Goal: Navigation & Orientation: Find specific page/section

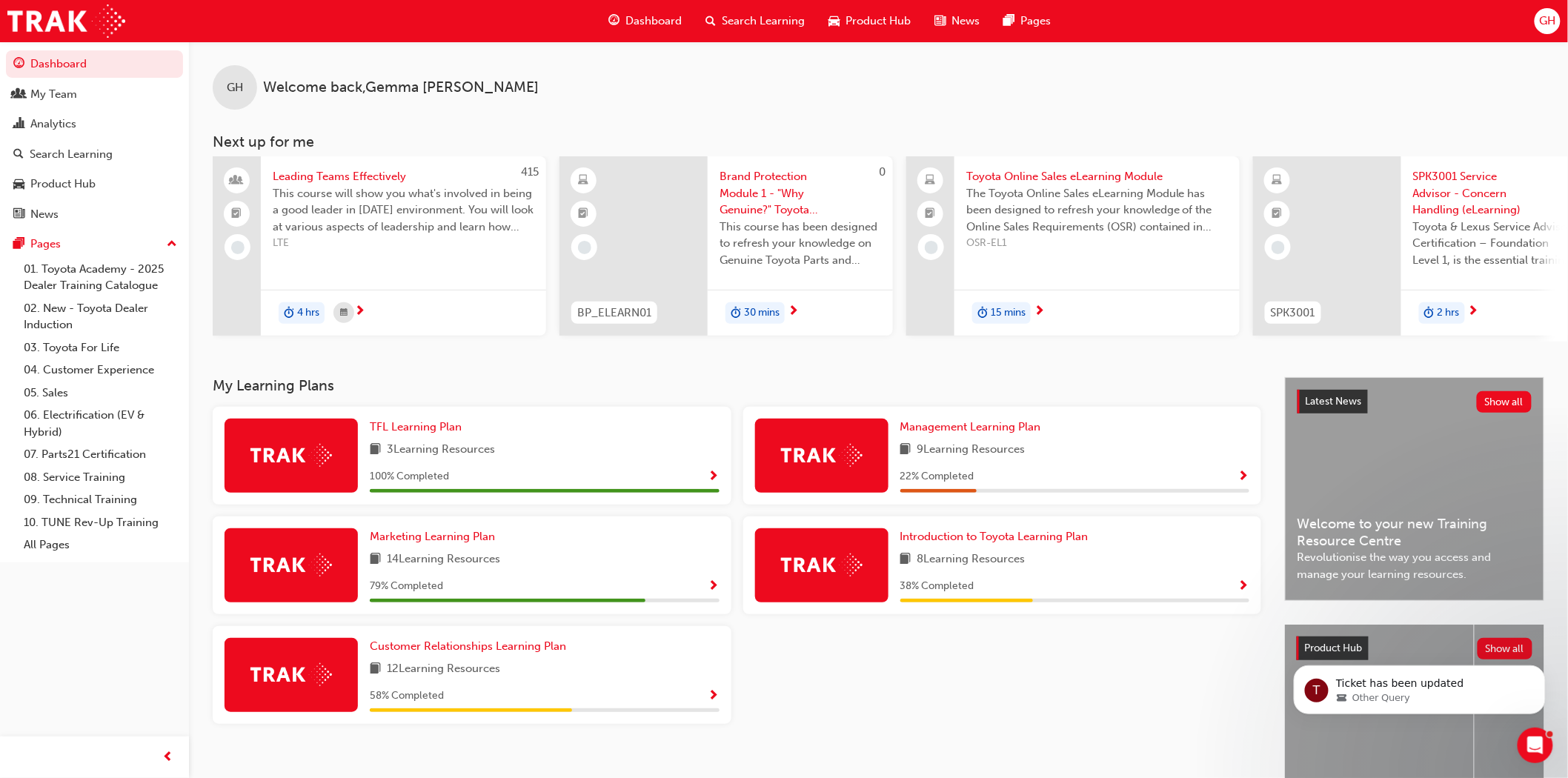
click at [1549, 27] on span "GH" at bounding box center [1547, 21] width 16 height 17
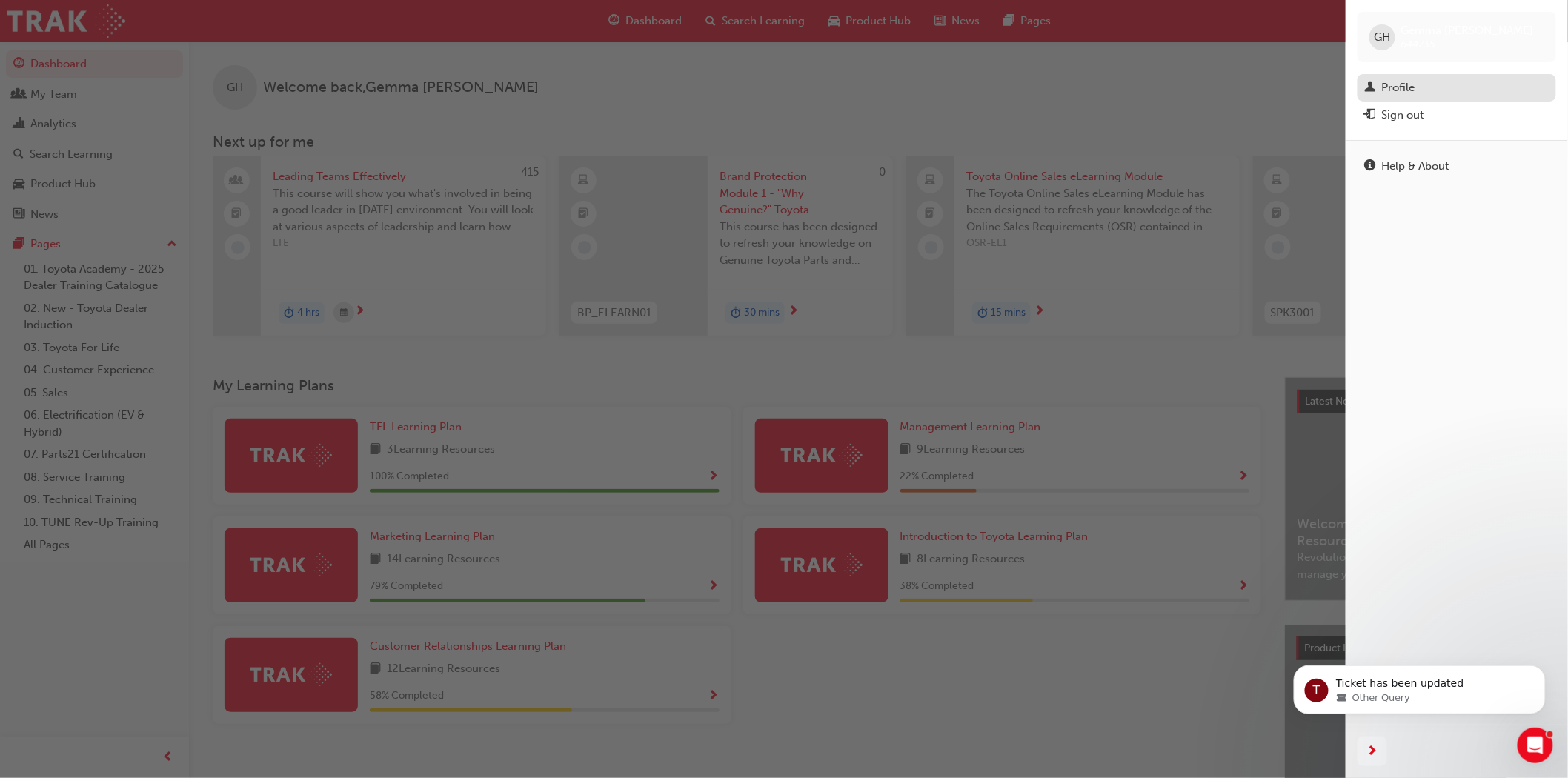
click at [1409, 84] on div "Profile" at bounding box center [1399, 87] width 34 height 17
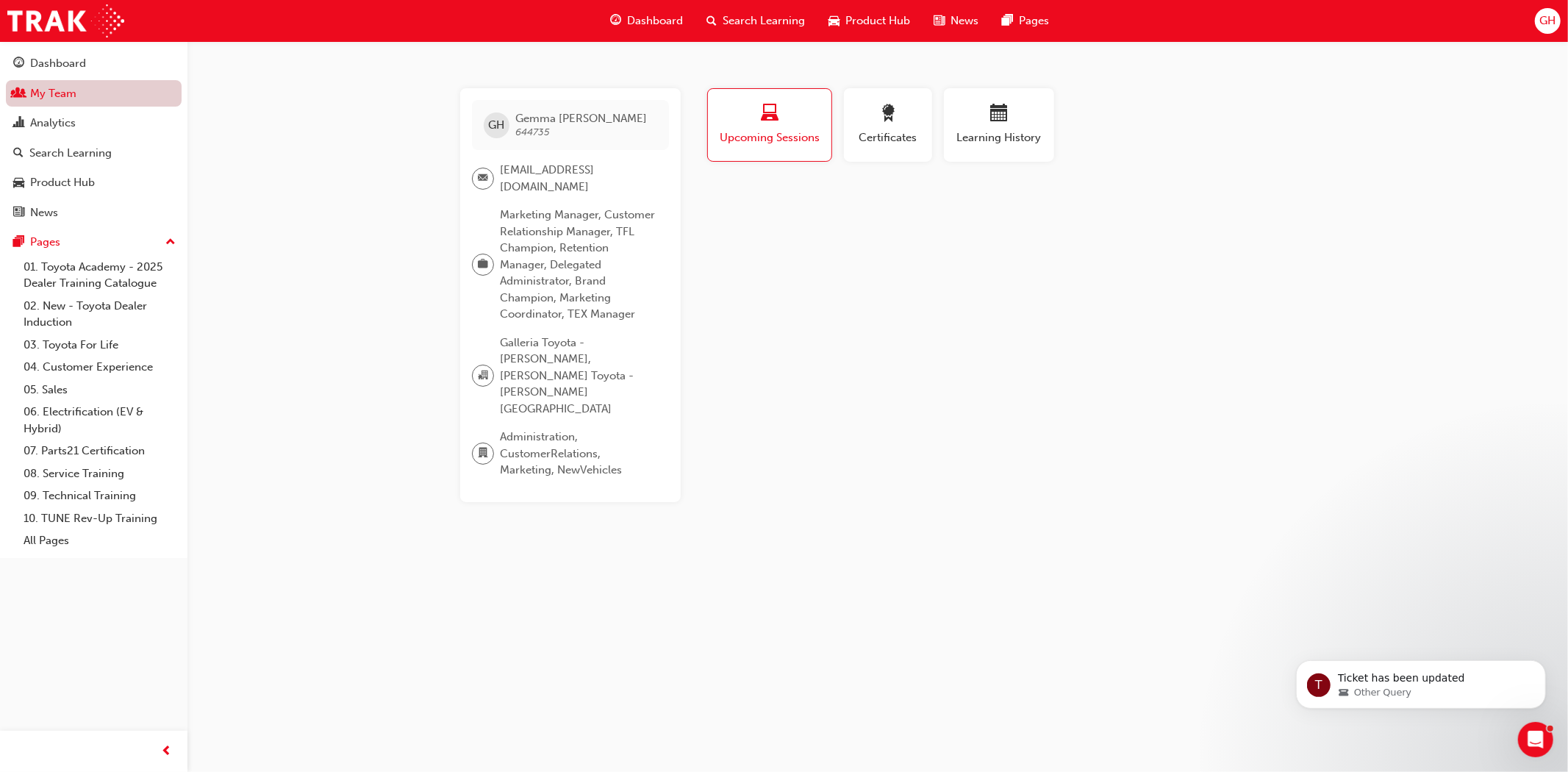
click at [31, 92] on link "My Team" at bounding box center [93, 93] width 176 height 28
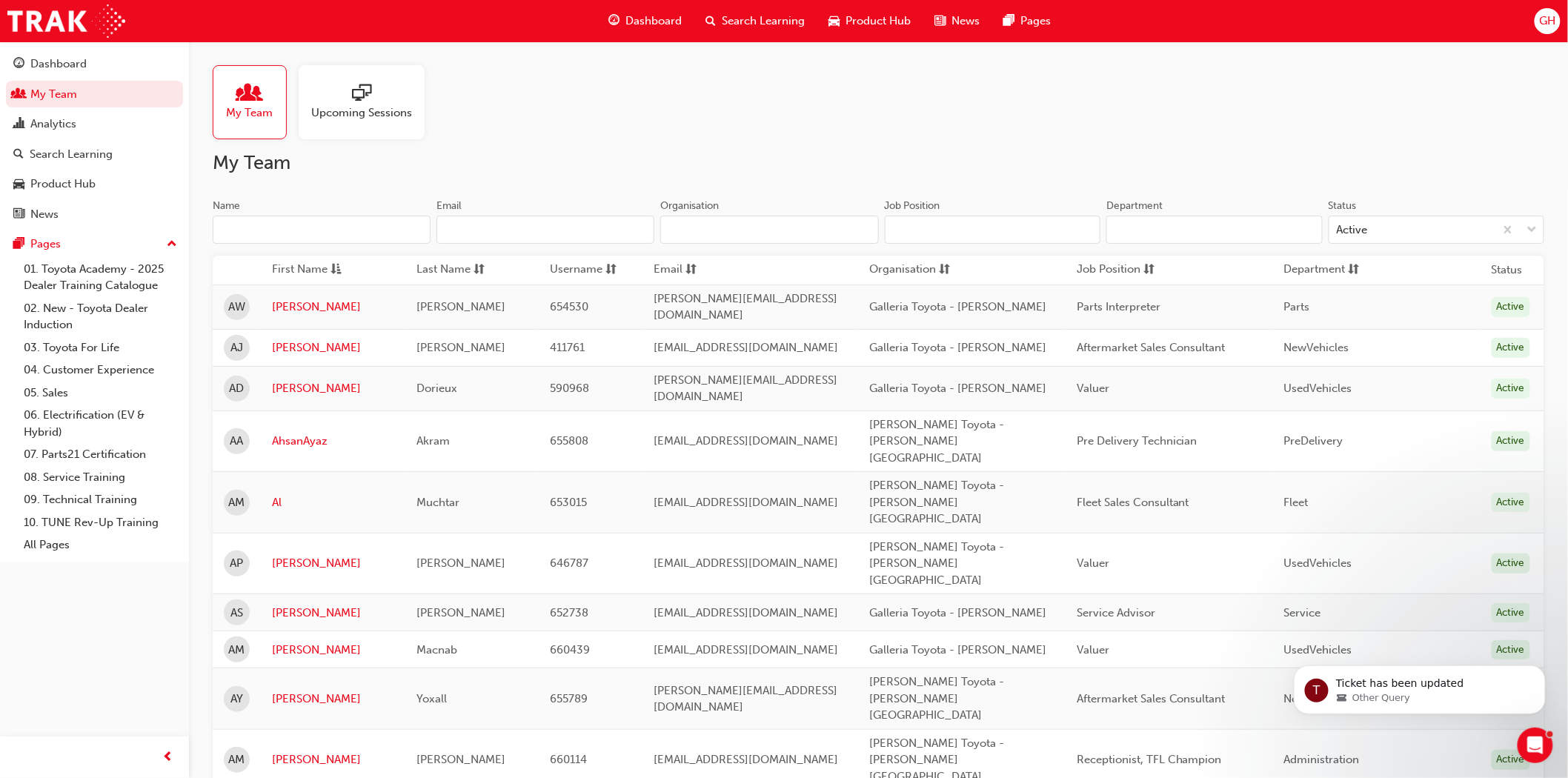
click at [1546, 19] on span "GH" at bounding box center [1547, 21] width 16 height 17
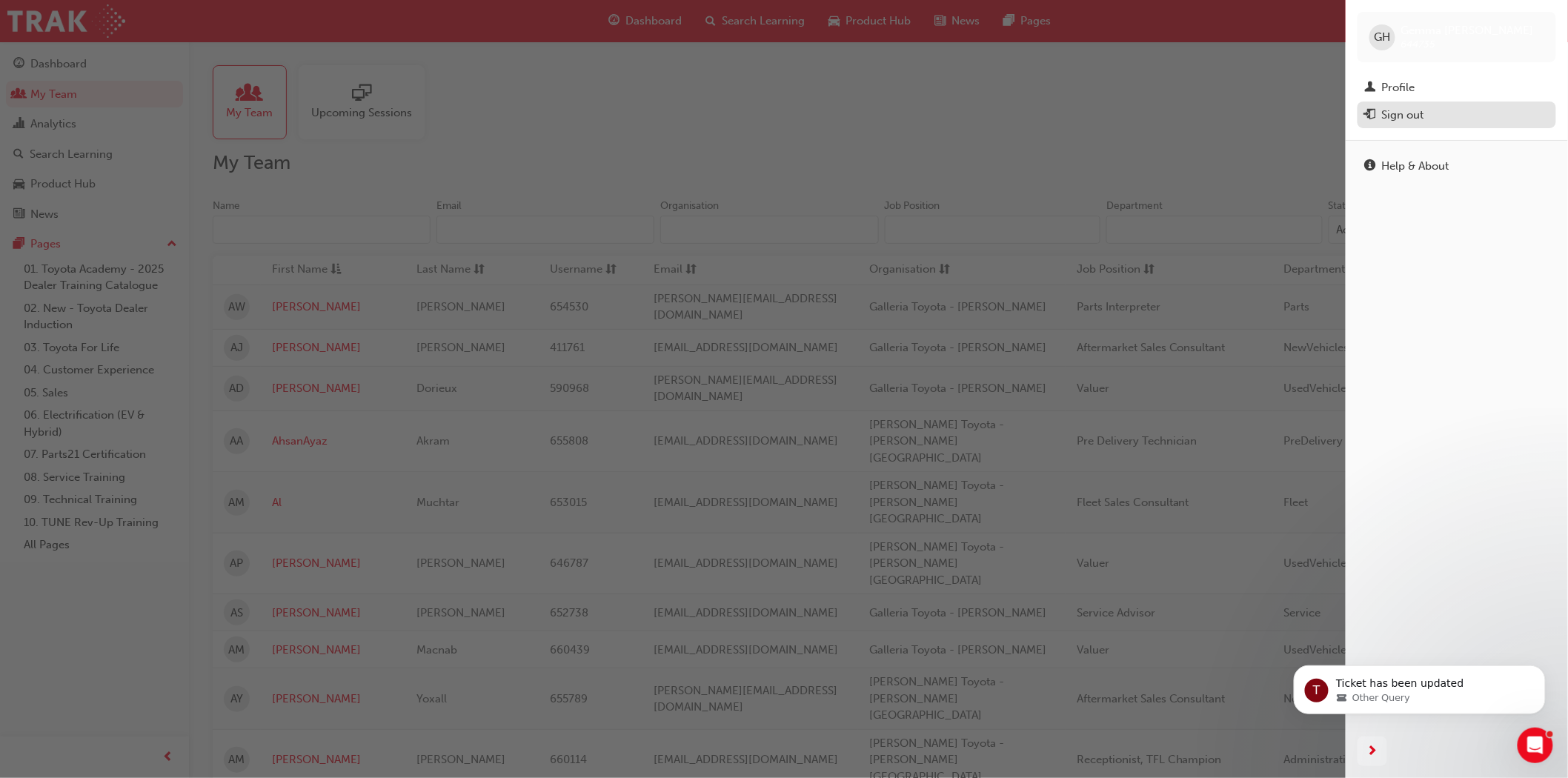
click at [1404, 112] on div "Sign out" at bounding box center [1403, 115] width 42 height 17
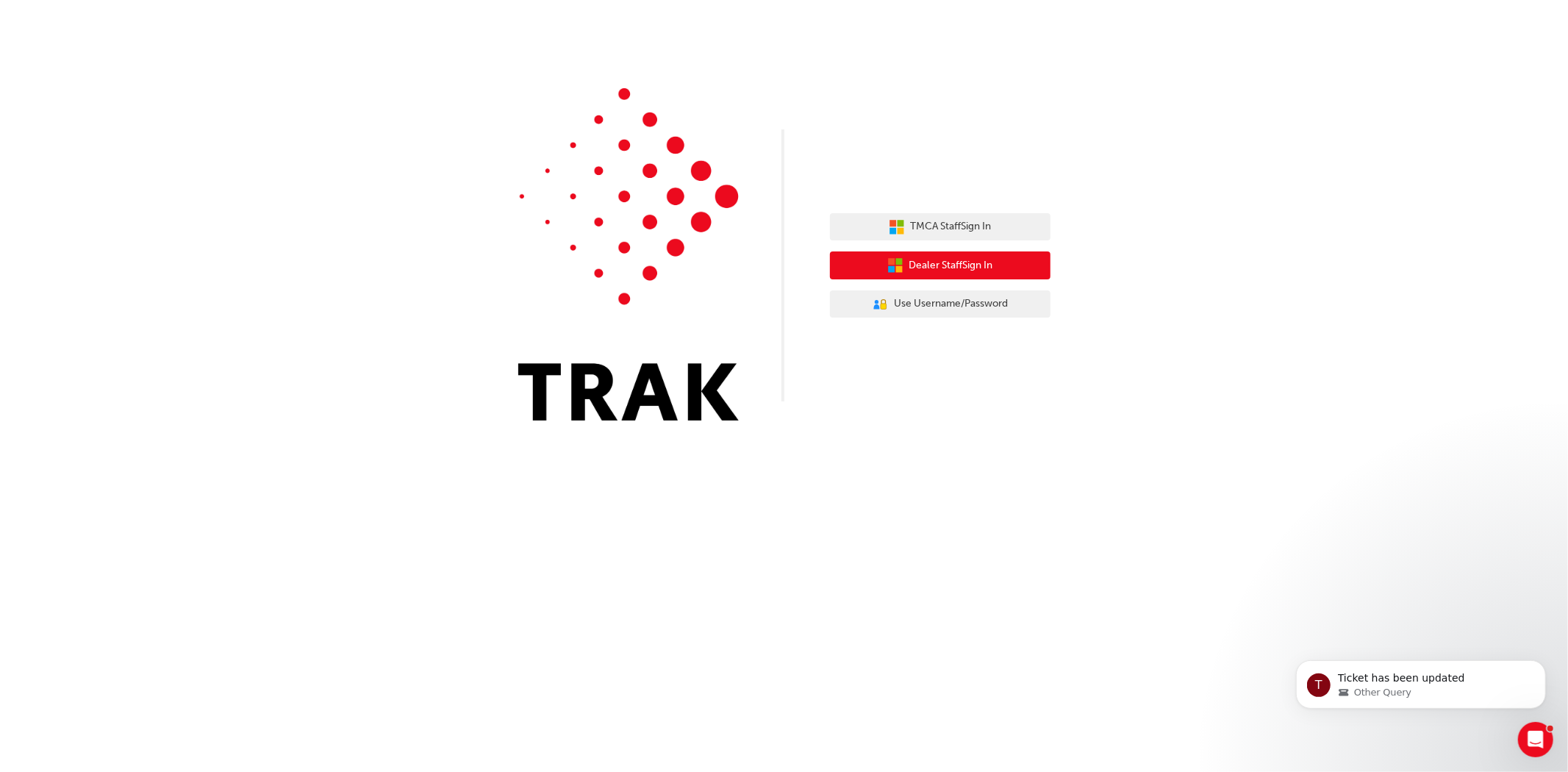
click at [967, 268] on span "Dealer Staff Sign In" at bounding box center [951, 265] width 83 height 17
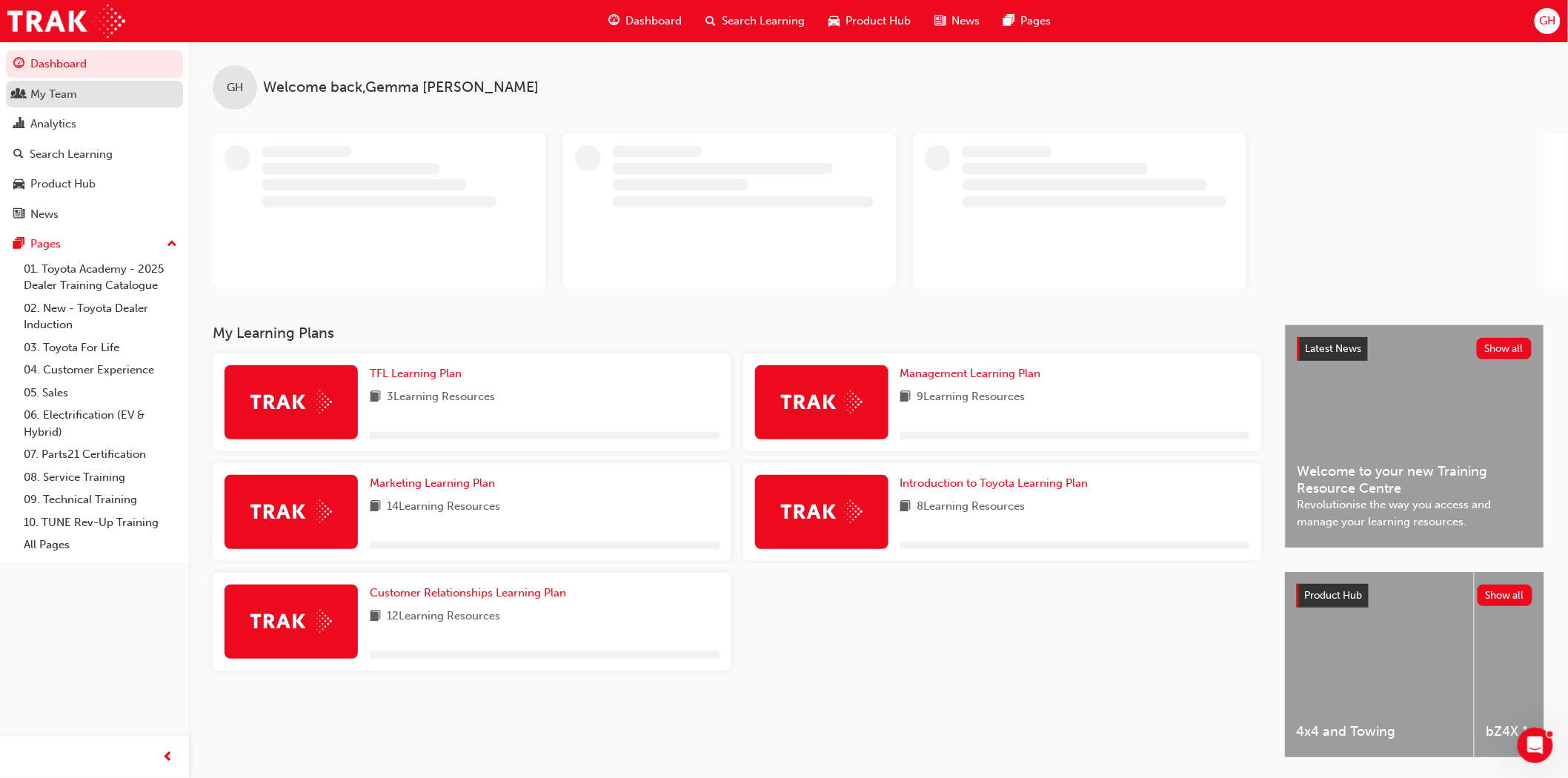
click at [65, 101] on div "My Team" at bounding box center [54, 94] width 47 height 17
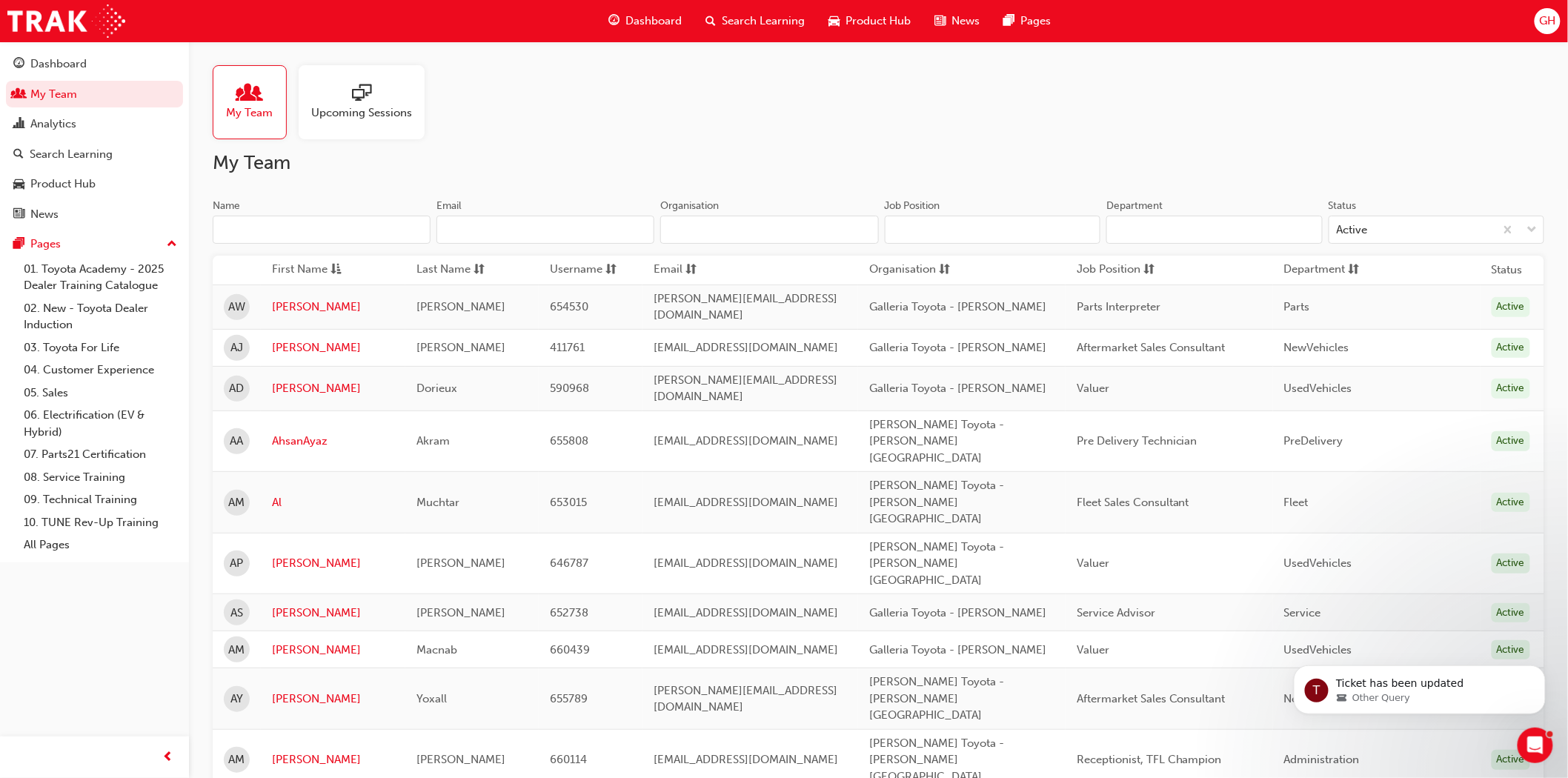
click at [301, 236] on input "Name" at bounding box center [321, 229] width 218 height 28
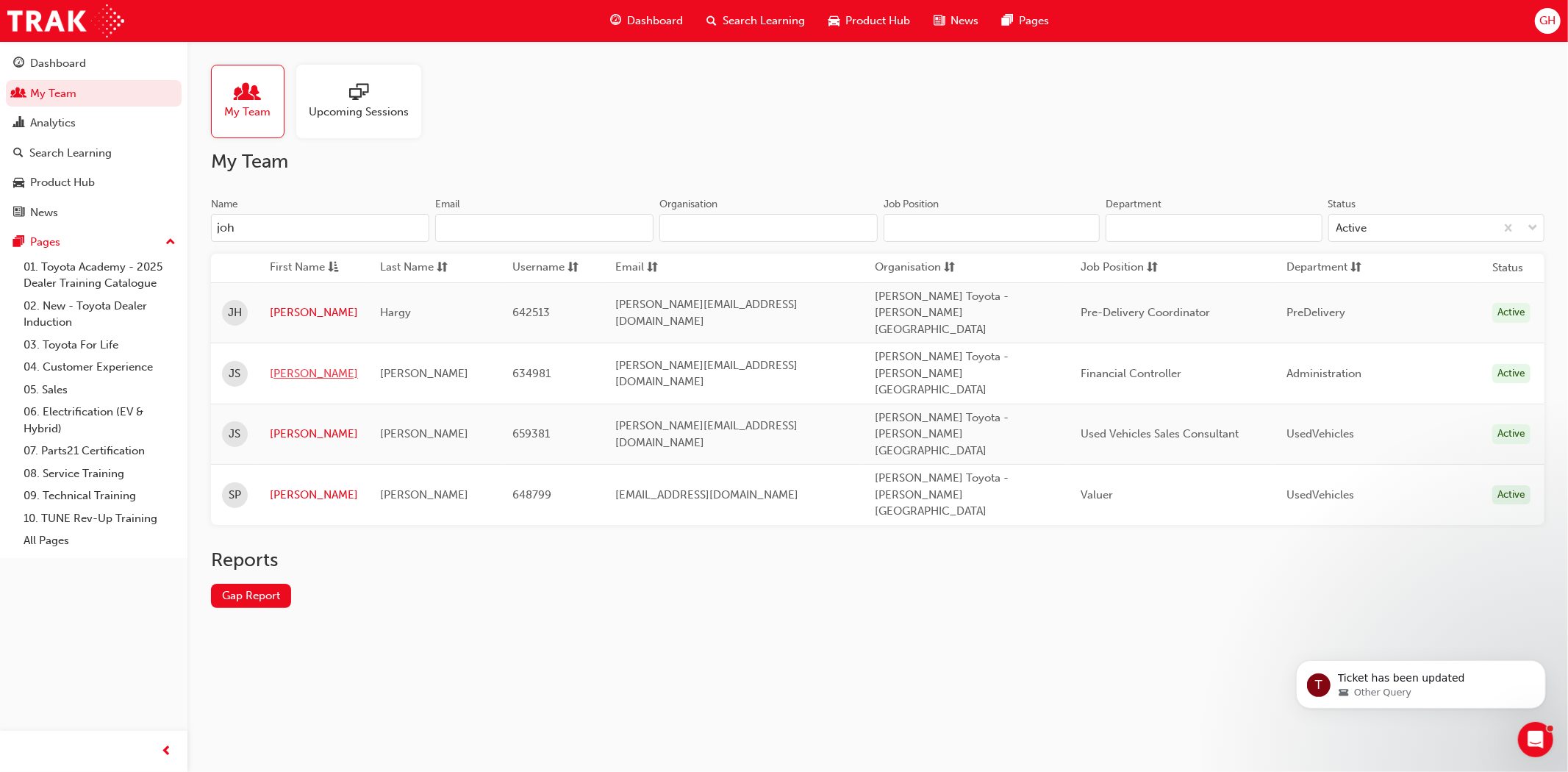
type input "joh"
click at [280, 366] on link "John" at bounding box center [314, 374] width 88 height 17
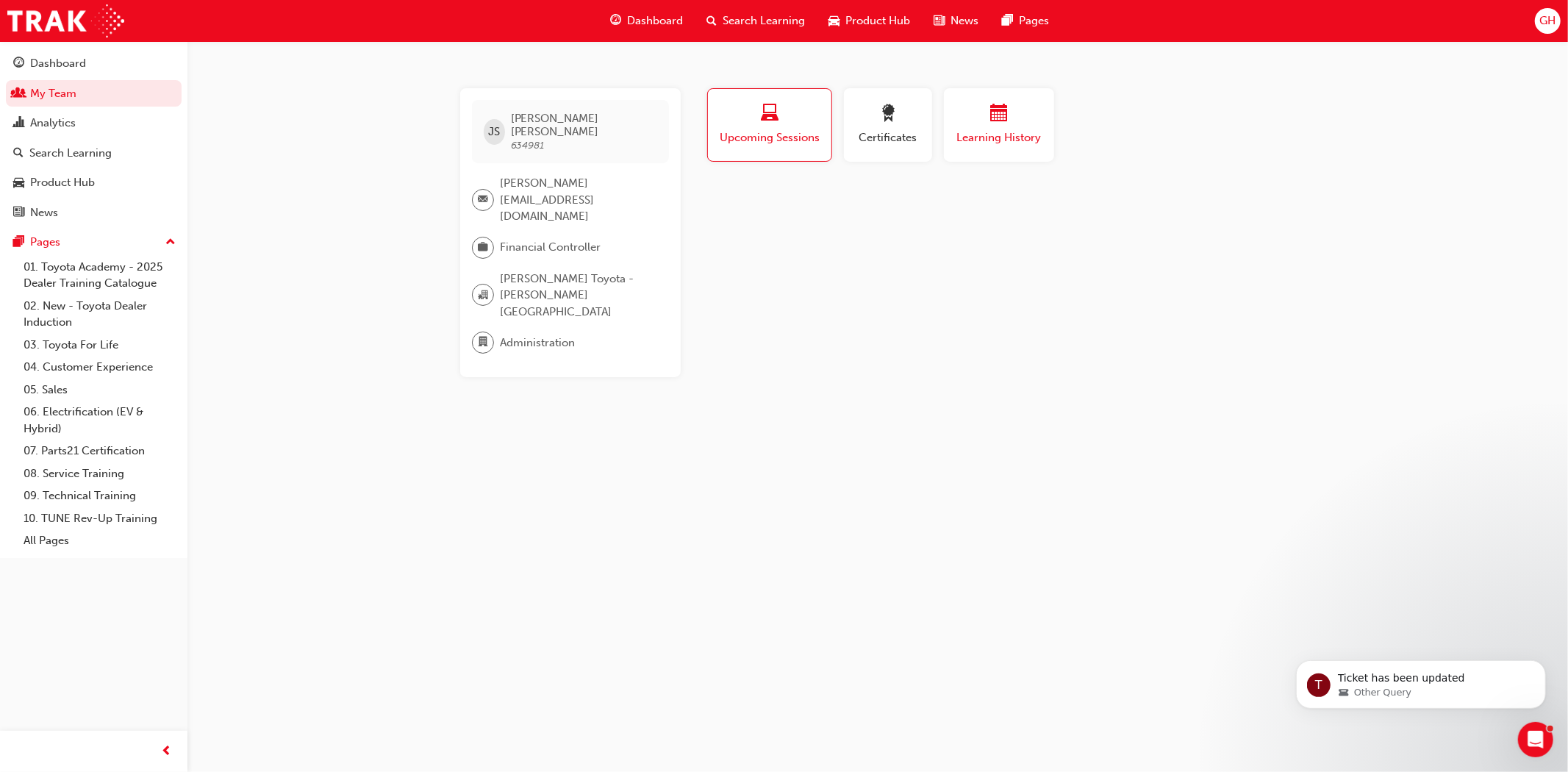
click at [1001, 134] on span "Learning History" at bounding box center [999, 138] width 88 height 17
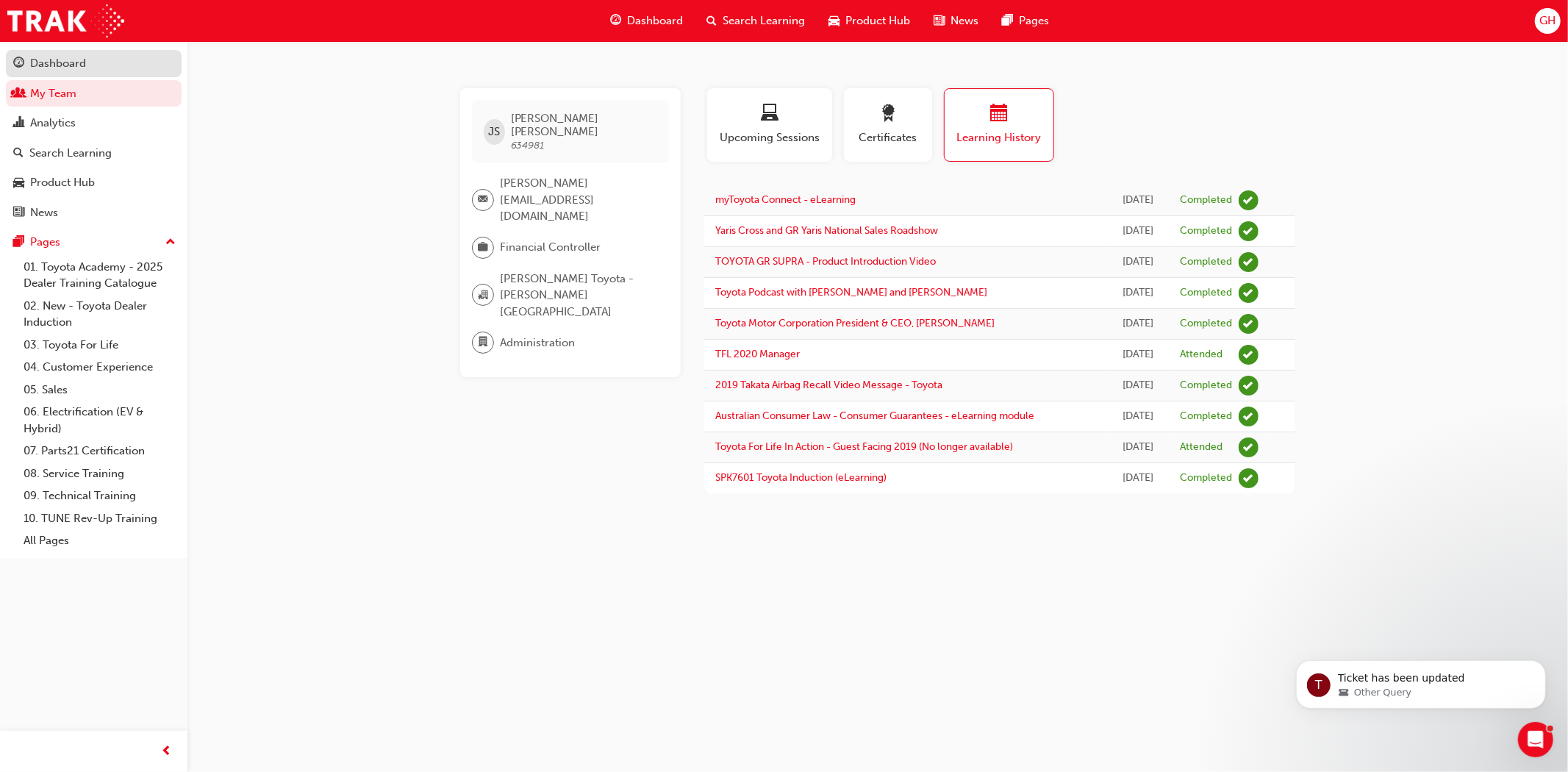
click at [38, 63] on div "Dashboard" at bounding box center [58, 63] width 56 height 17
